Goal: Check status: Check status

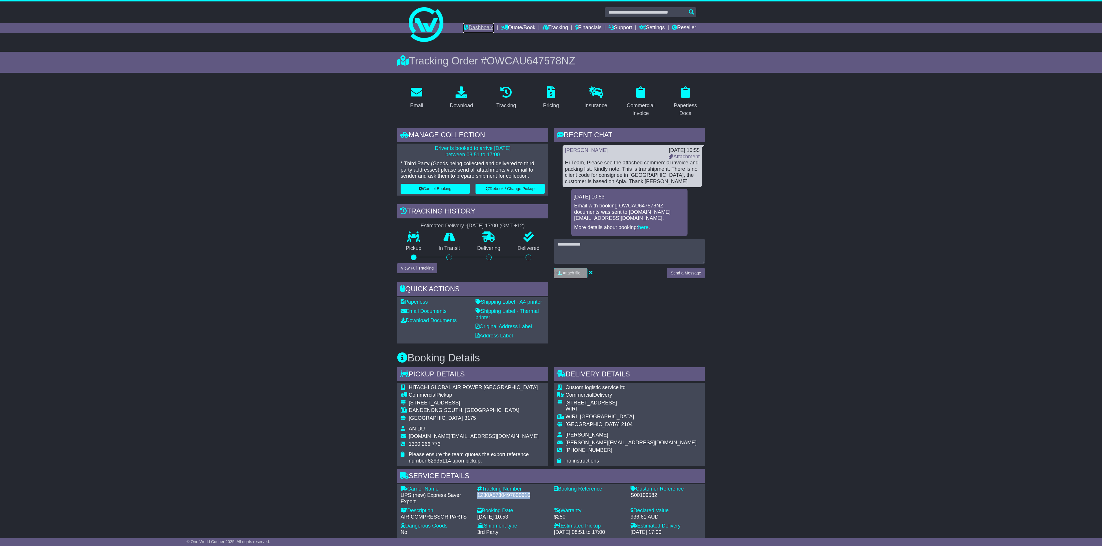
click at [472, 25] on link "Dashboard" at bounding box center [478, 28] width 31 height 10
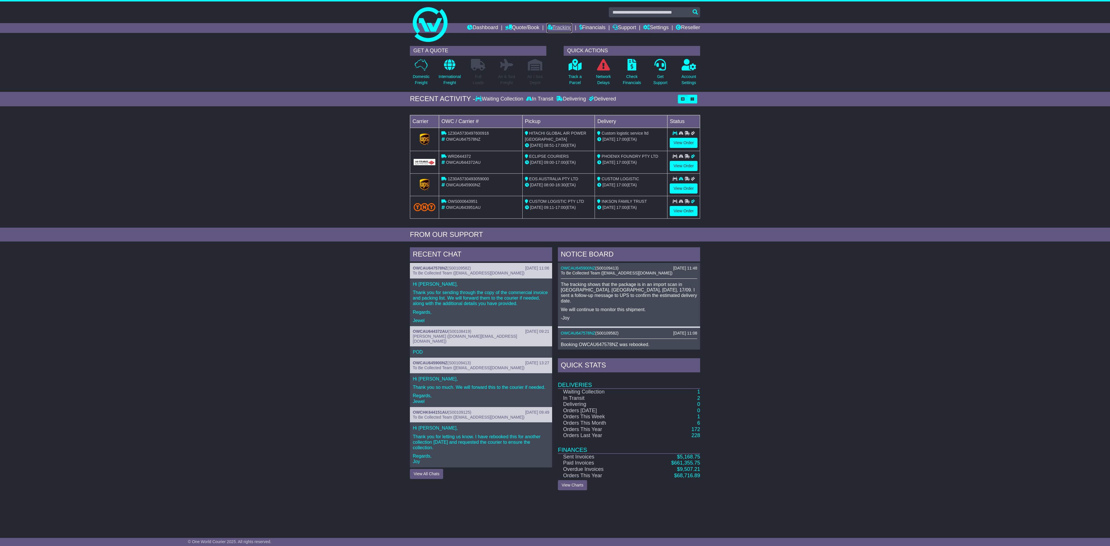
click at [559, 28] on link "Tracking" at bounding box center [559, 28] width 25 height 10
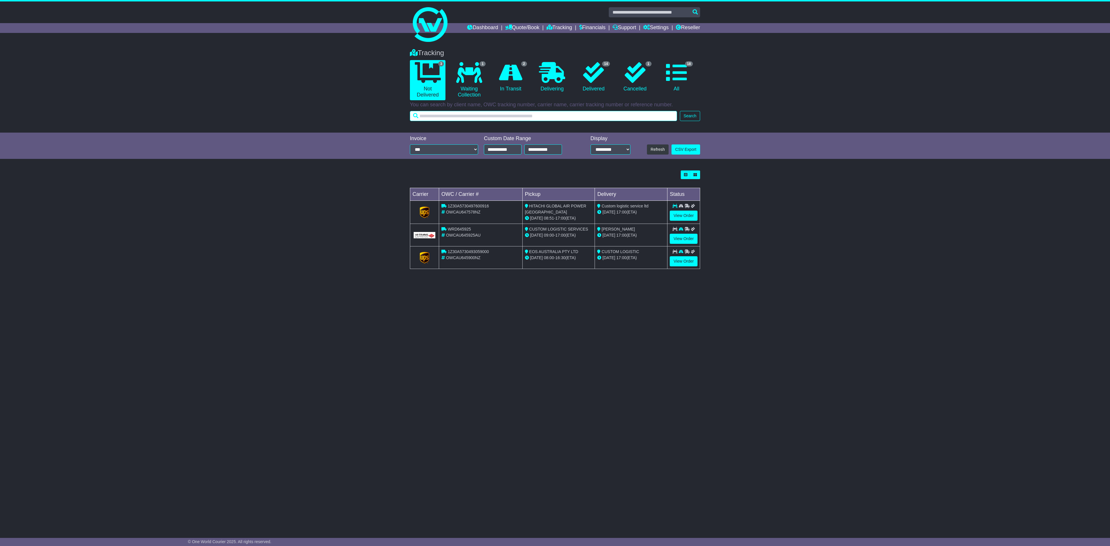
click at [508, 116] on input "text" at bounding box center [543, 116] width 267 height 10
paste input "*********"
type input "*********"
click at [687, 120] on button "Search" at bounding box center [690, 116] width 20 height 10
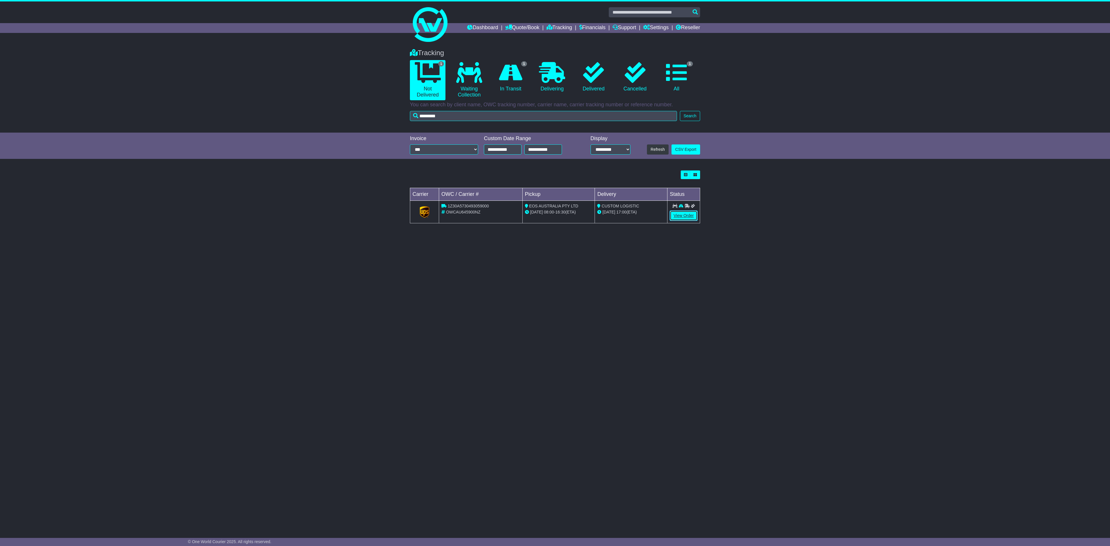
click at [685, 219] on link "View Order" at bounding box center [684, 216] width 28 height 10
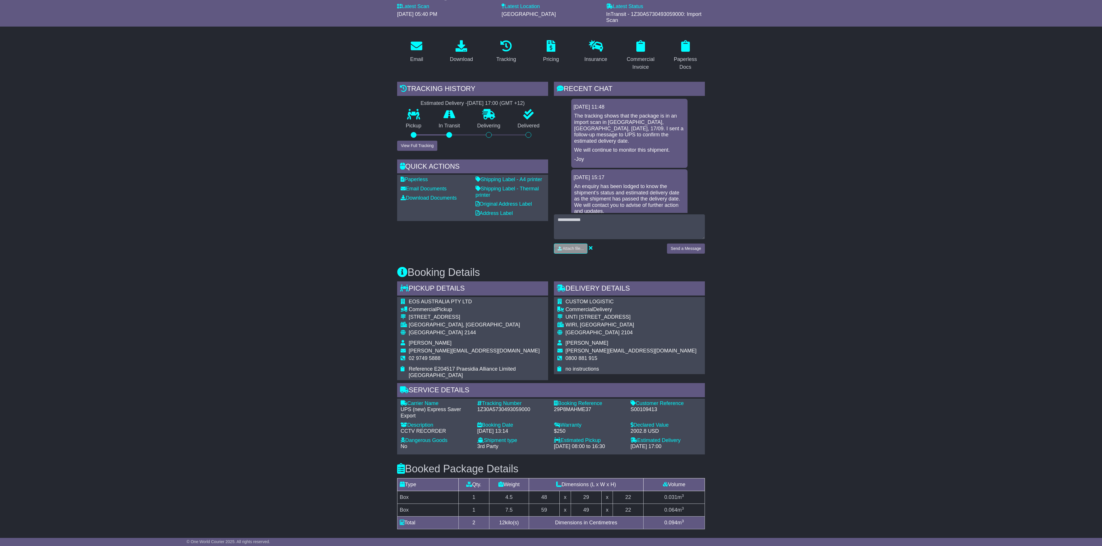
scroll to position [207, 0]
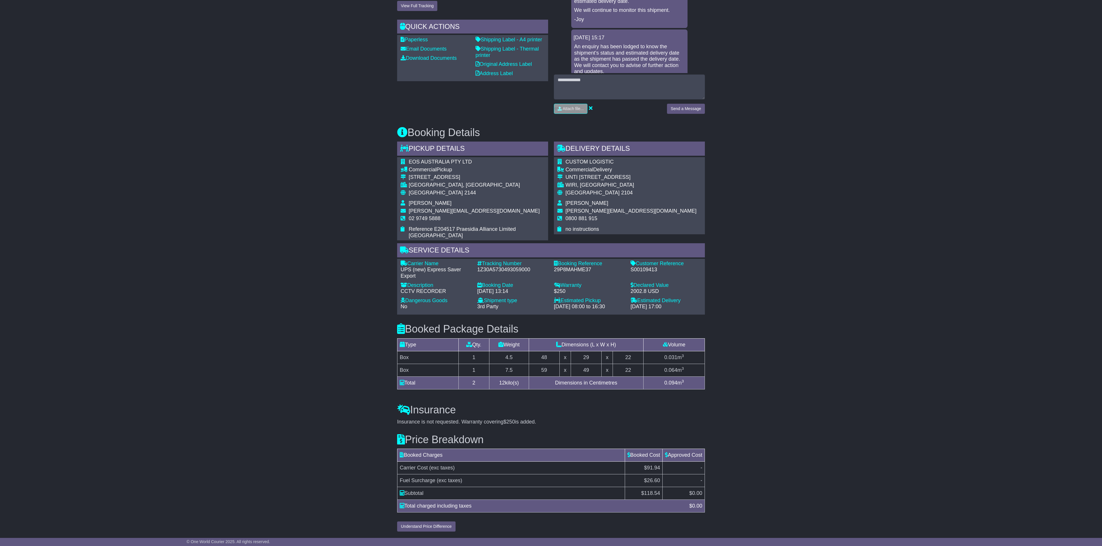
drag, startPoint x: 988, startPoint y: 361, endPoint x: 895, endPoint y: 322, distance: 101.4
click at [988, 361] on div "Email Download Tracking Pricing Insurance" at bounding box center [551, 215] width 1102 height 640
click at [644, 261] on div "Customer Reference" at bounding box center [665, 264] width 71 height 6
copy div "Customer"
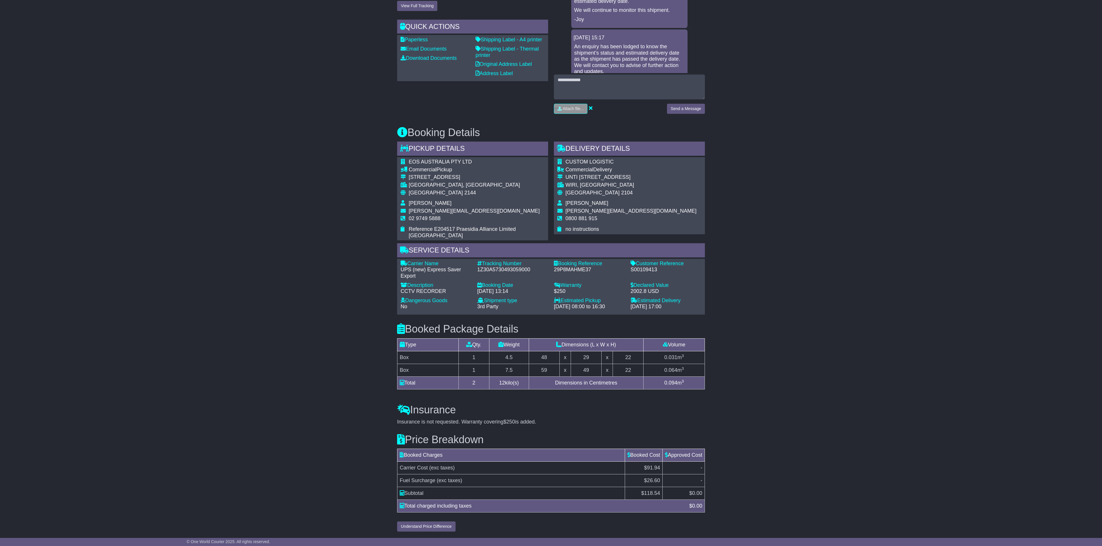
click at [648, 267] on div "S00109413" at bounding box center [665, 270] width 71 height 6
copy div "S00109413"
drag, startPoint x: 12, startPoint y: 232, endPoint x: 163, endPoint y: 244, distance: 152.0
click at [12, 232] on div "Email Download Tracking Pricing Insurance" at bounding box center [551, 215] width 1102 height 640
